Goal: Task Accomplishment & Management: Manage account settings

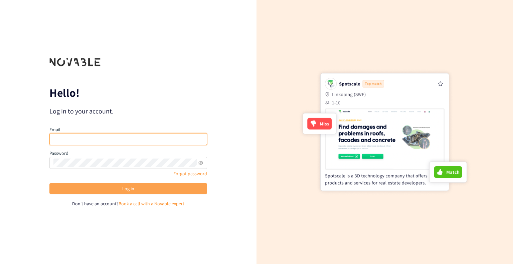
type input "[PERSON_NAME][EMAIL_ADDRESS][DOMAIN_NAME]"
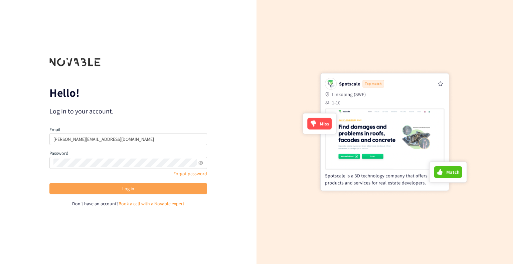
click at [130, 188] on span "Log in" at bounding box center [128, 188] width 12 height 7
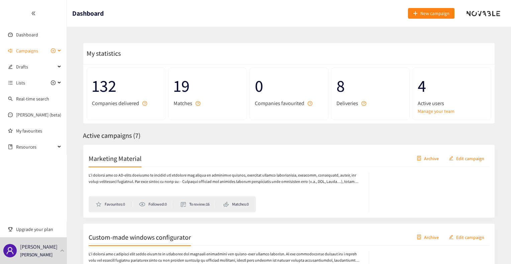
click at [40, 51] on span "Campaigns" at bounding box center [35, 50] width 39 height 13
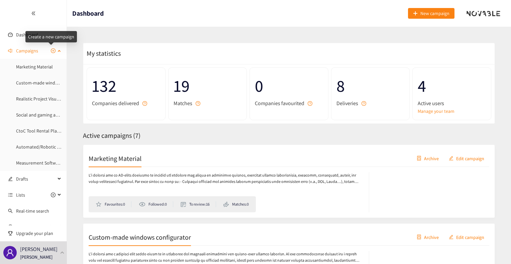
click at [52, 51] on icon "plus-circle" at bounding box center [53, 51] width 2 height 2
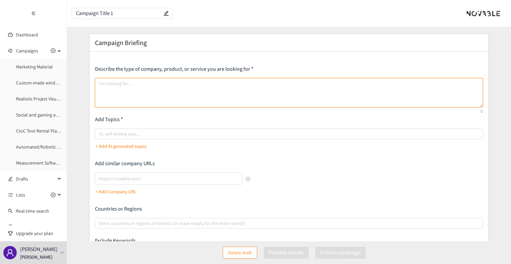
click at [155, 85] on textarea at bounding box center [288, 92] width 387 height 29
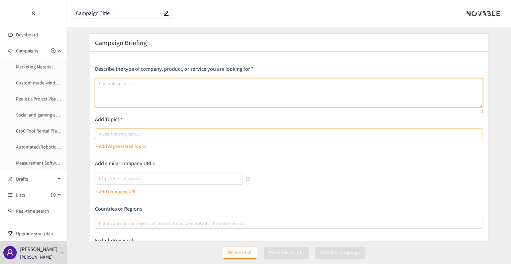
click at [136, 133] on div at bounding box center [285, 134] width 377 height 8
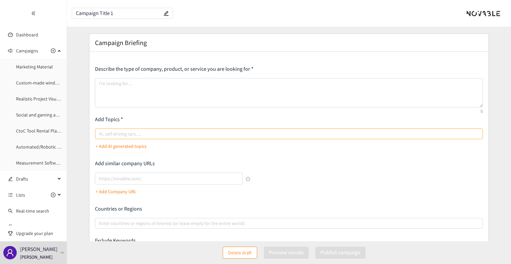
click at [100, 133] on input "AI, self-driving cars, ..." at bounding box center [99, 134] width 1 height 8
click at [136, 133] on div at bounding box center [285, 134] width 377 height 8
click at [100, 133] on input "AI, self-driving cars, ..." at bounding box center [99, 134] width 1 height 8
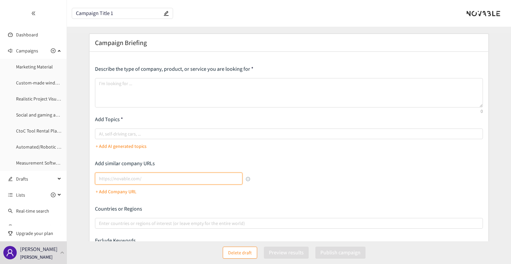
click at [146, 178] on input "lookalikes url" at bounding box center [168, 179] width 147 height 12
click at [265, 200] on div "Describe the type of company, product, or service you are looking for Add Topic…" at bounding box center [288, 173] width 387 height 214
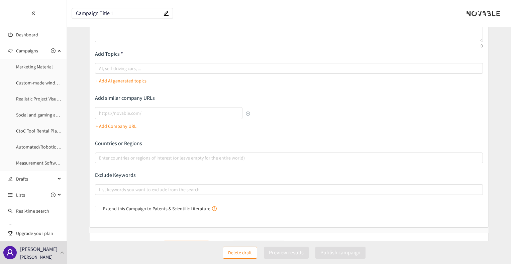
scroll to position [87, 0]
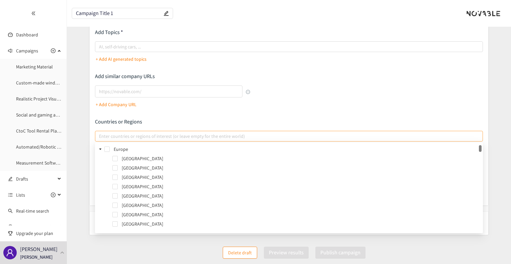
click at [254, 139] on div at bounding box center [285, 136] width 377 height 8
click at [100, 139] on input "Enter countries or regions of interest (or leave empty for the entire world)" at bounding box center [99, 136] width 1 height 8
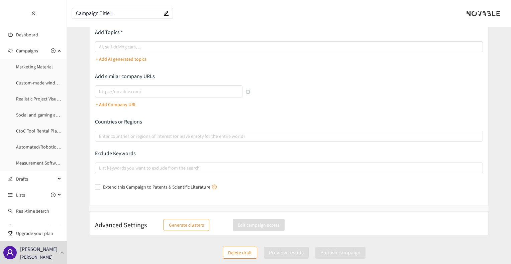
click at [436, 115] on div "Describe the type of company, product, or service you are looking for Add Topic…" at bounding box center [288, 85] width 387 height 214
click at [31, 66] on link "Marketing Material" at bounding box center [34, 67] width 37 height 6
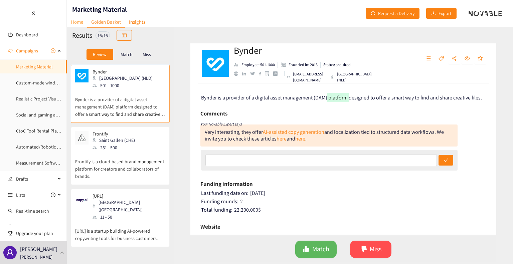
click at [76, 21] on link "Home" at bounding box center [77, 22] width 20 height 10
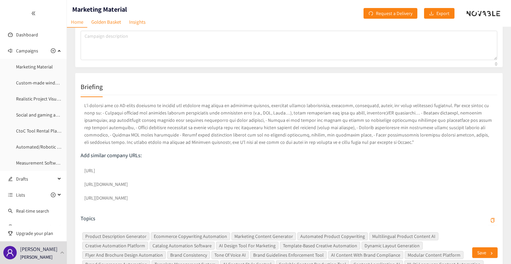
scroll to position [71, 0]
click at [108, 24] on link "Golden Basket" at bounding box center [106, 22] width 38 height 10
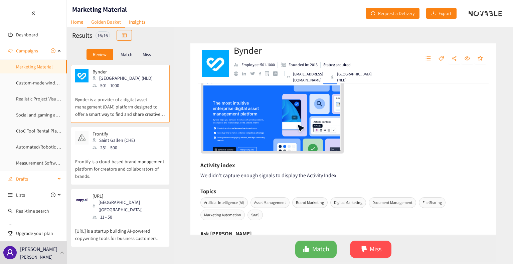
scroll to position [41, 0]
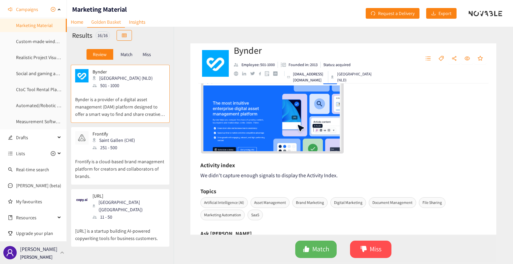
click at [32, 256] on p "[PERSON_NAME]" at bounding box center [36, 257] width 32 height 7
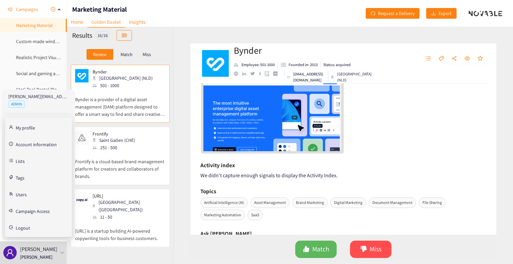
click at [21, 192] on link "Users" at bounding box center [21, 194] width 11 height 6
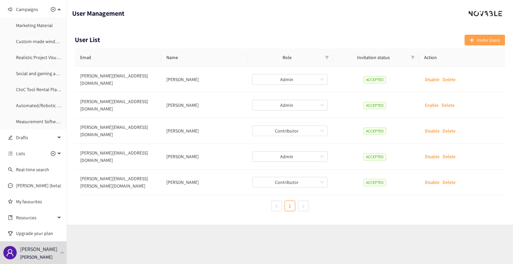
click at [491, 41] on span "Invite Users" at bounding box center [488, 39] width 23 height 7
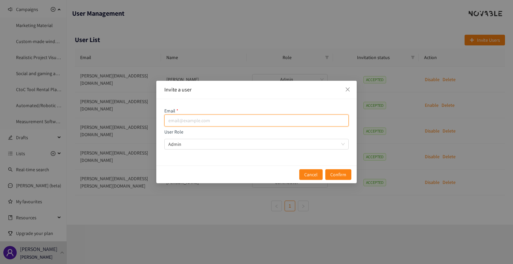
click at [256, 116] on input "email" at bounding box center [256, 121] width 184 height 12
type input "[PERSON_NAME][EMAIL_ADDRESS][DOMAIN_NAME]"
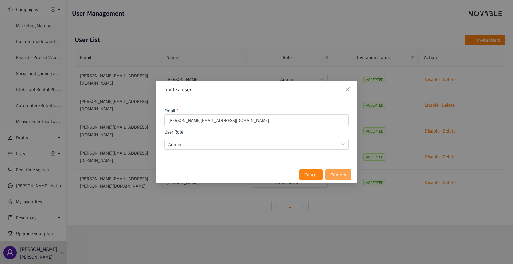
click at [337, 175] on span "Confirm" at bounding box center [339, 174] width 16 height 7
